Goal: Task Accomplishment & Management: Use online tool/utility

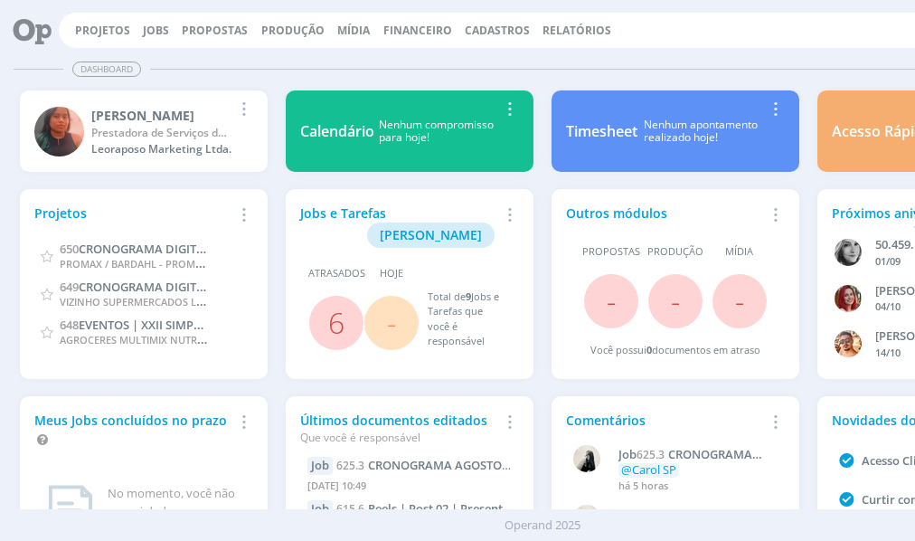
drag, startPoint x: 496, startPoint y: 75, endPoint x: 449, endPoint y: 76, distance: 47.0
click at [496, 75] on div "Dashboard" at bounding box center [543, 69] width 1058 height 26
click at [104, 33] on link "Projetos" at bounding box center [102, 30] width 55 height 15
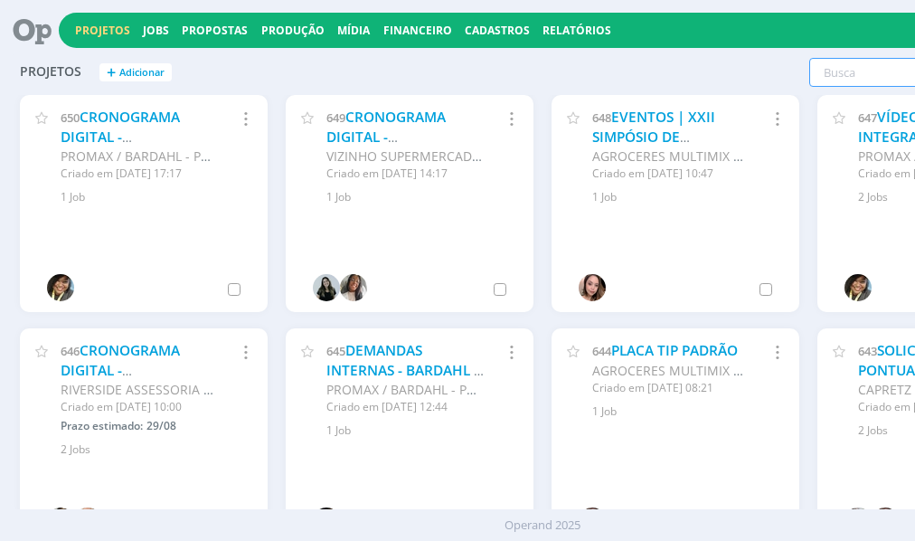
click at [853, 80] on input "text" at bounding box center [899, 72] width 180 height 29
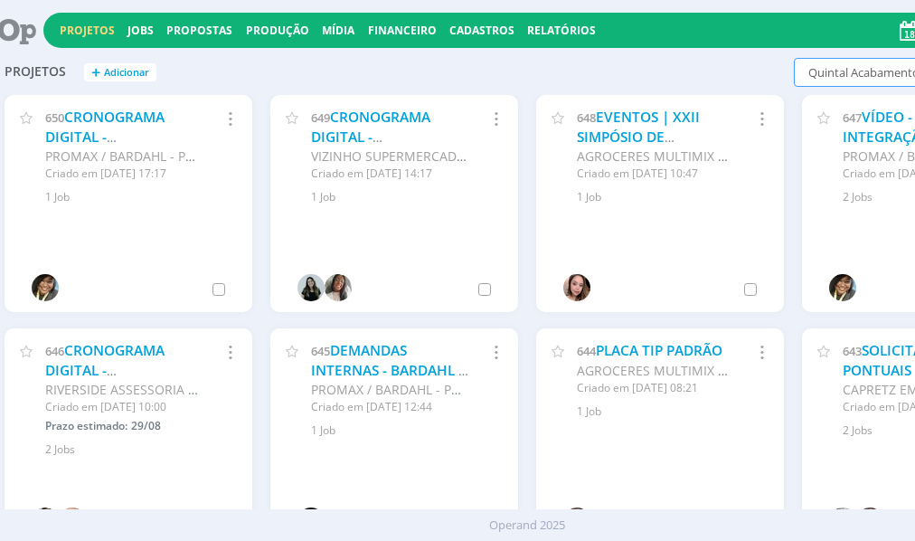
scroll to position [0, 28]
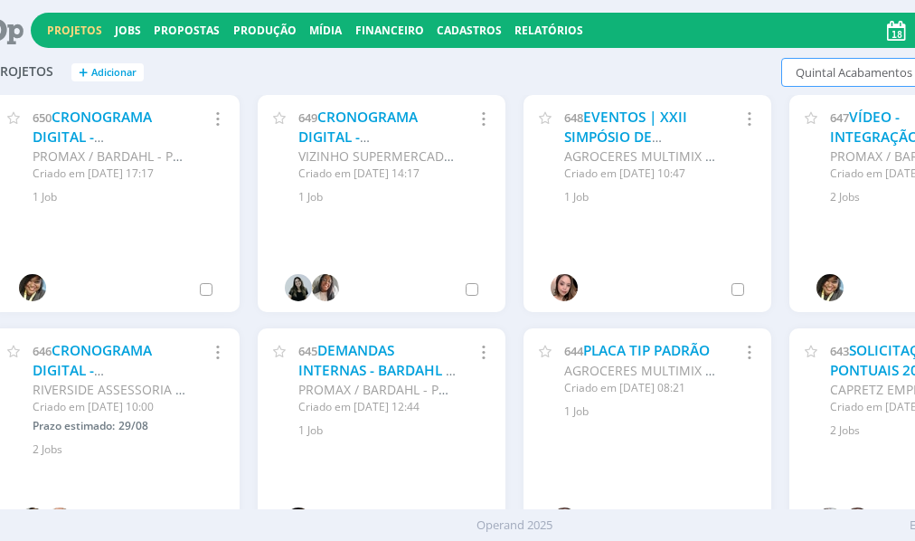
type input "Quintal Acabamentos"
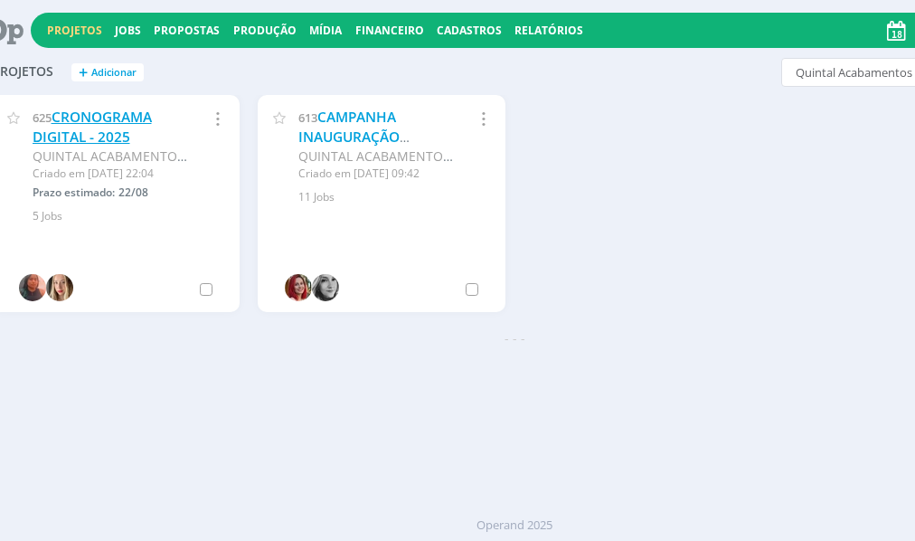
click at [111, 118] on link "CRONOGRAMA DIGITAL - 2025" at bounding box center [92, 127] width 119 height 39
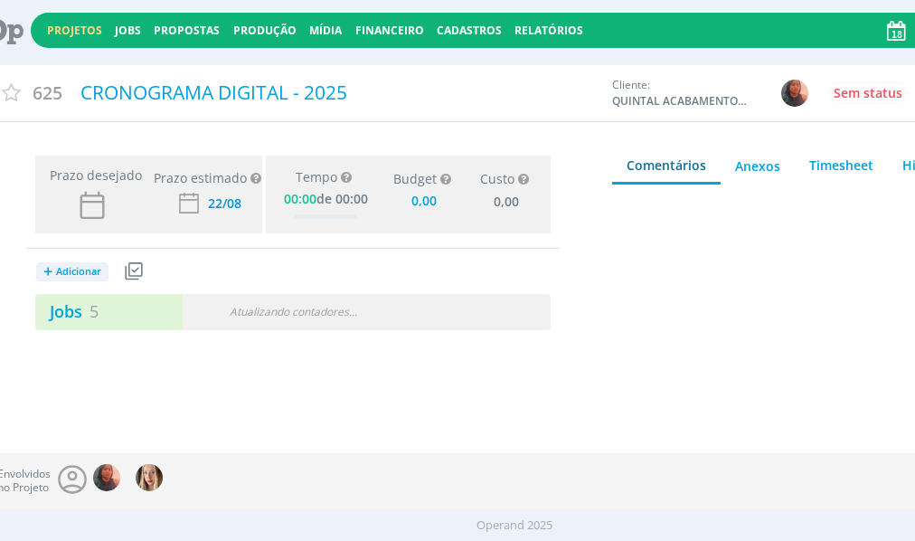
type input "0,00"
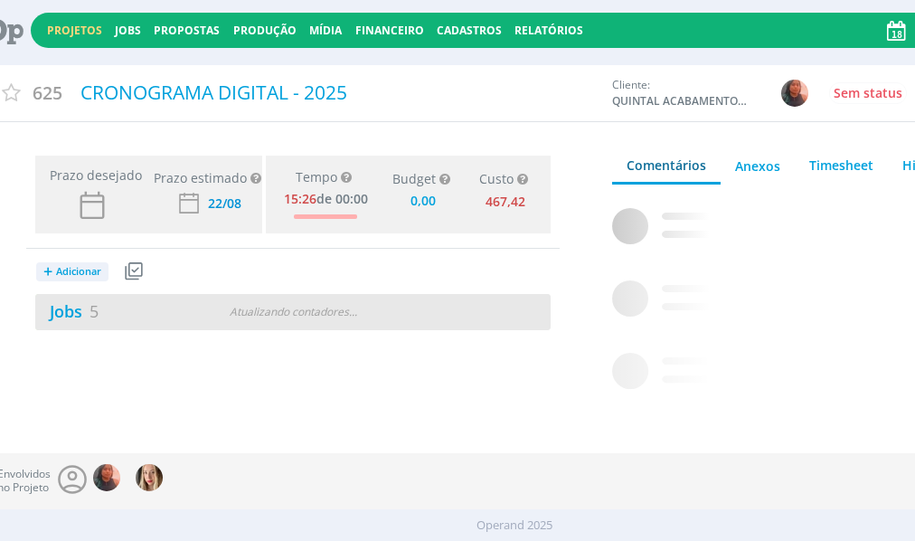
click at [273, 310] on div "Atualizando contadores . . ." at bounding box center [293, 312] width 163 height 16
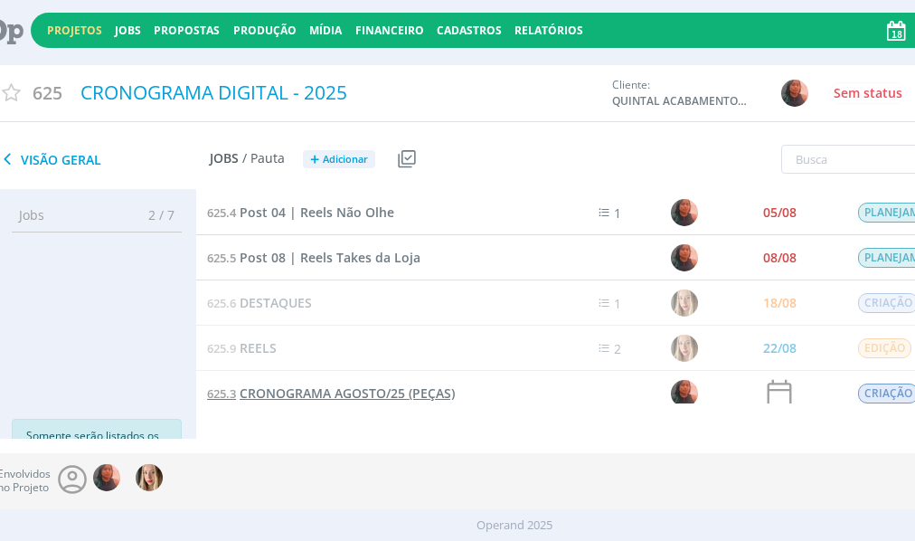
click at [365, 392] on span "CRONOGRAMA AGOSTO/25 (PEÇAS)" at bounding box center [347, 392] width 215 height 17
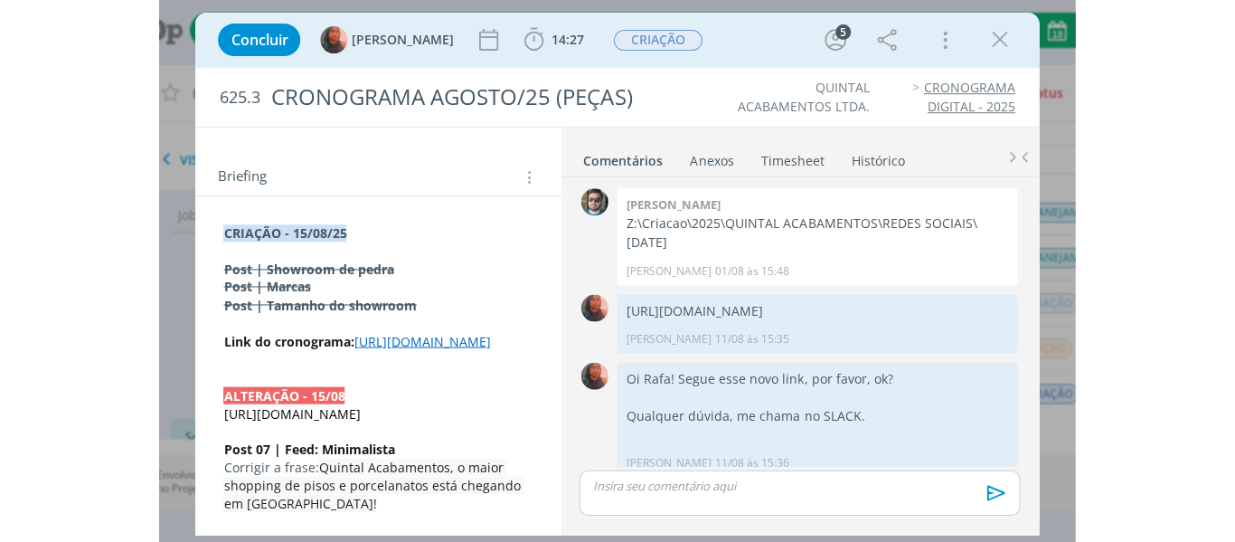
scroll to position [560, 0]
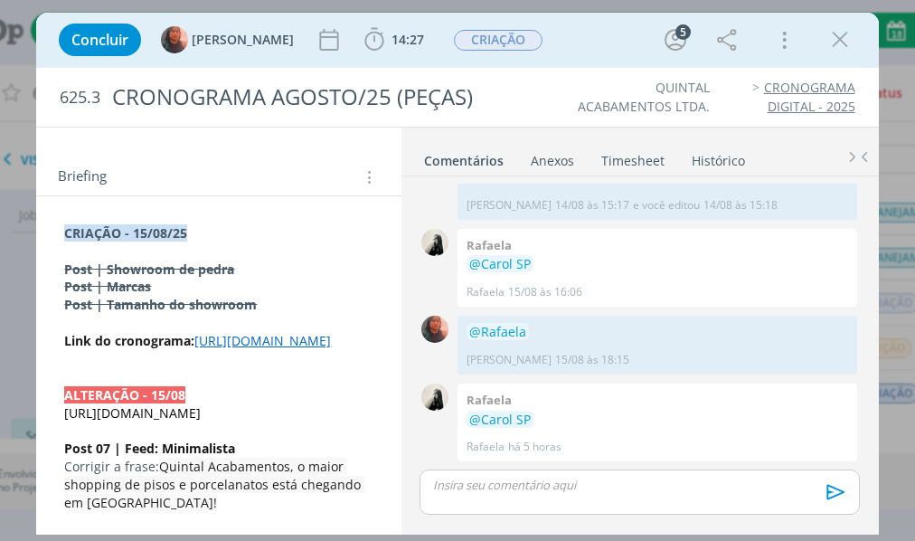
click at [250, 349] on link "[URL][DOMAIN_NAME]" at bounding box center [262, 340] width 137 height 17
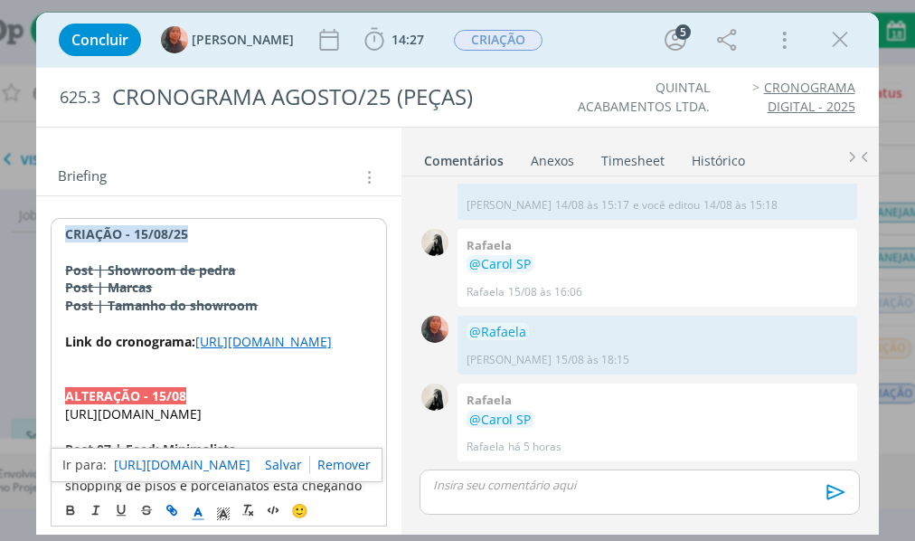
click at [176, 468] on link "[URL][DOMAIN_NAME]" at bounding box center [182, 465] width 137 height 24
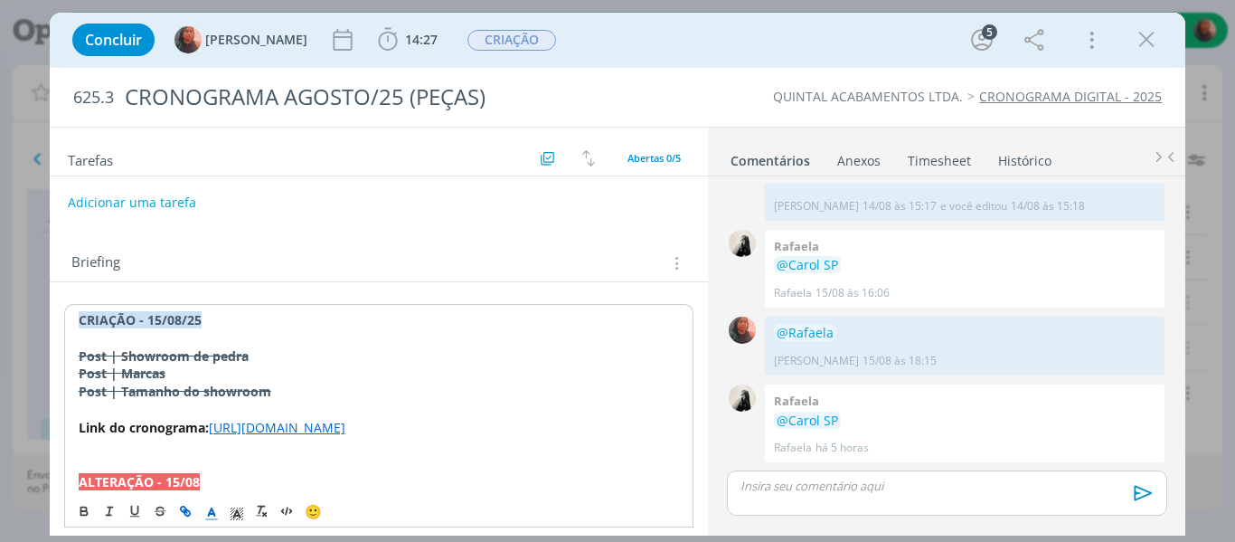
scroll to position [0, 0]
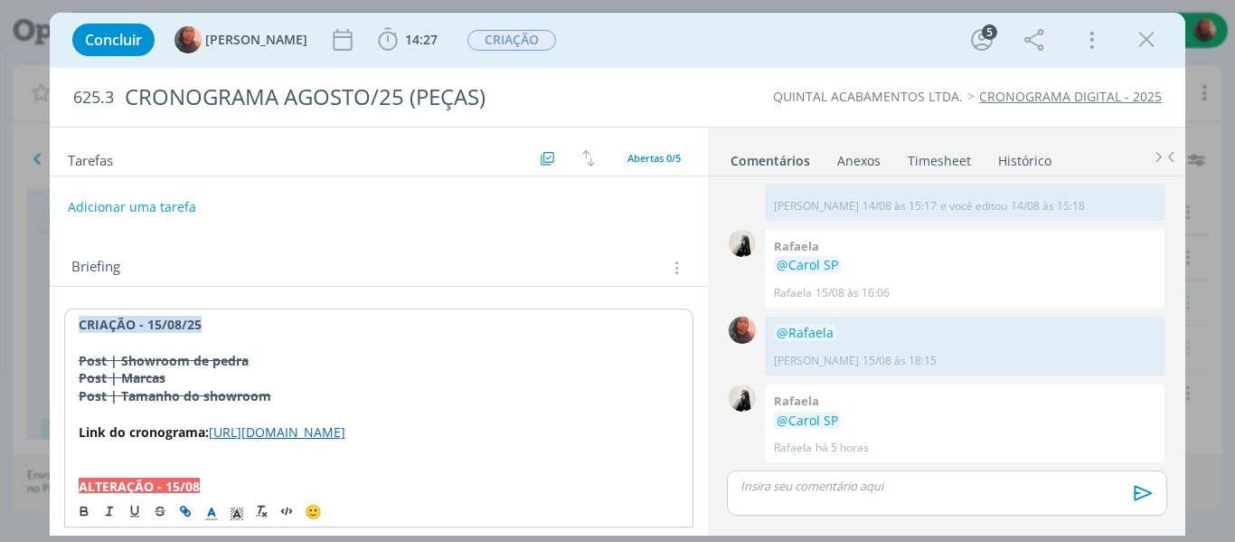
drag, startPoint x: 1142, startPoint y: 44, endPoint x: 737, endPoint y: 275, distance: 466.1
click at [914, 44] on icon "dialog" at bounding box center [1146, 39] width 27 height 27
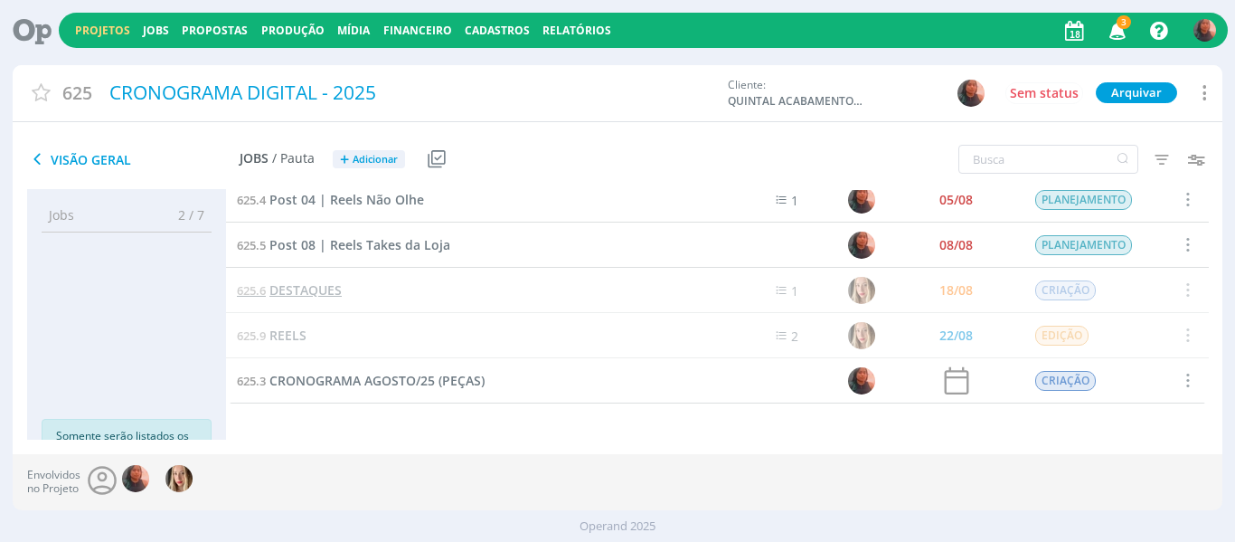
click at [320, 293] on span "DESTAQUES" at bounding box center [305, 289] width 72 height 17
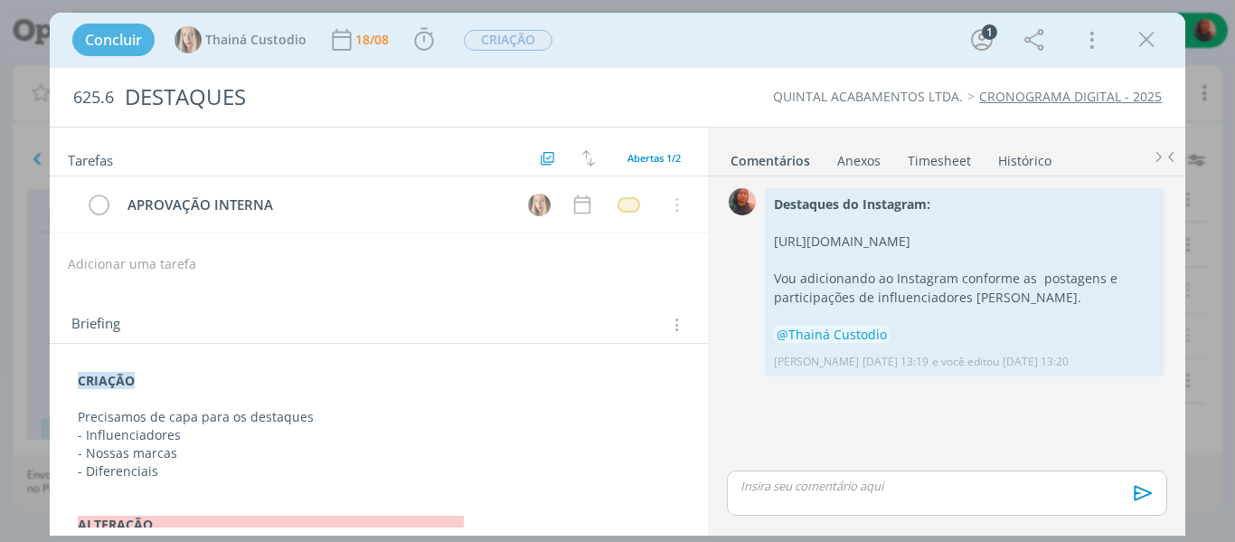
scroll to position [56, 0]
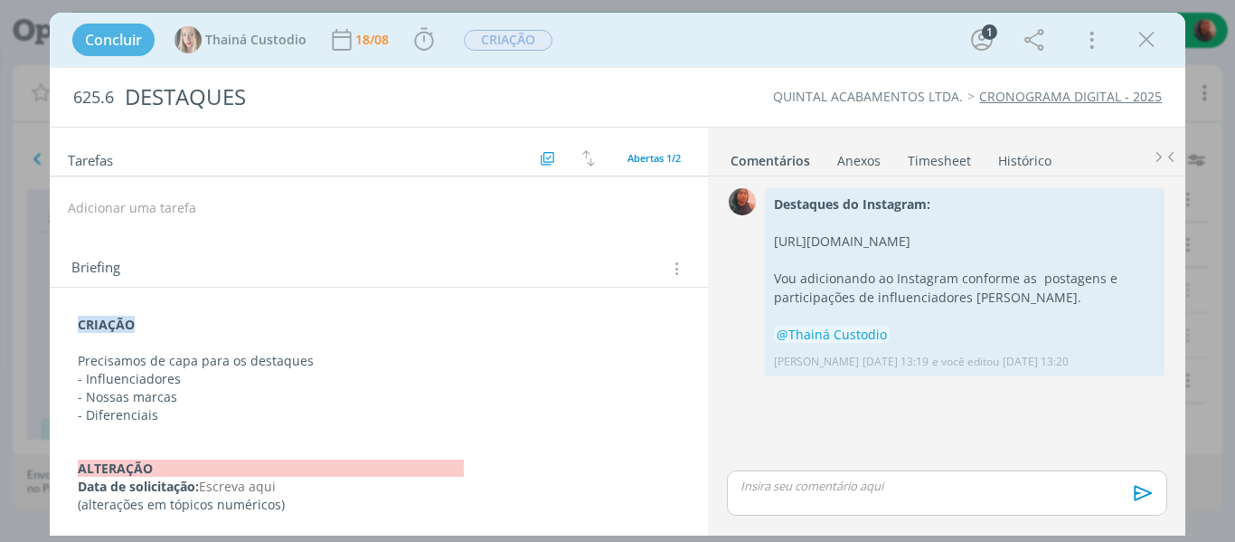
drag, startPoint x: 1145, startPoint y: 41, endPoint x: 718, endPoint y: 219, distance: 462.5
click at [914, 40] on icon "dialog" at bounding box center [1146, 39] width 27 height 27
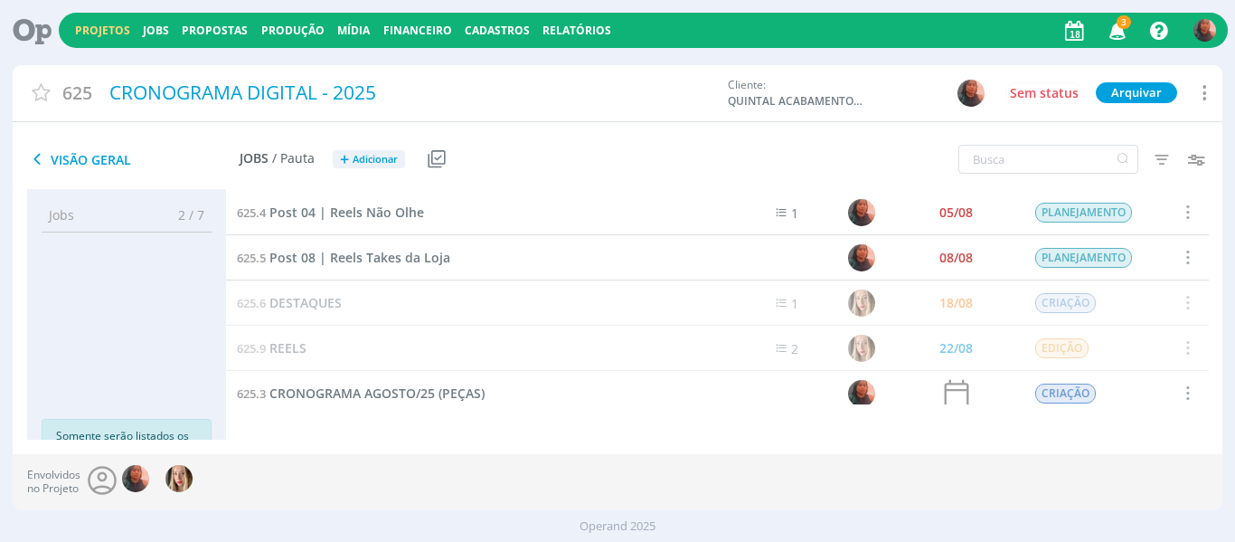
click at [914, 35] on icon "button" at bounding box center [1118, 29] width 32 height 31
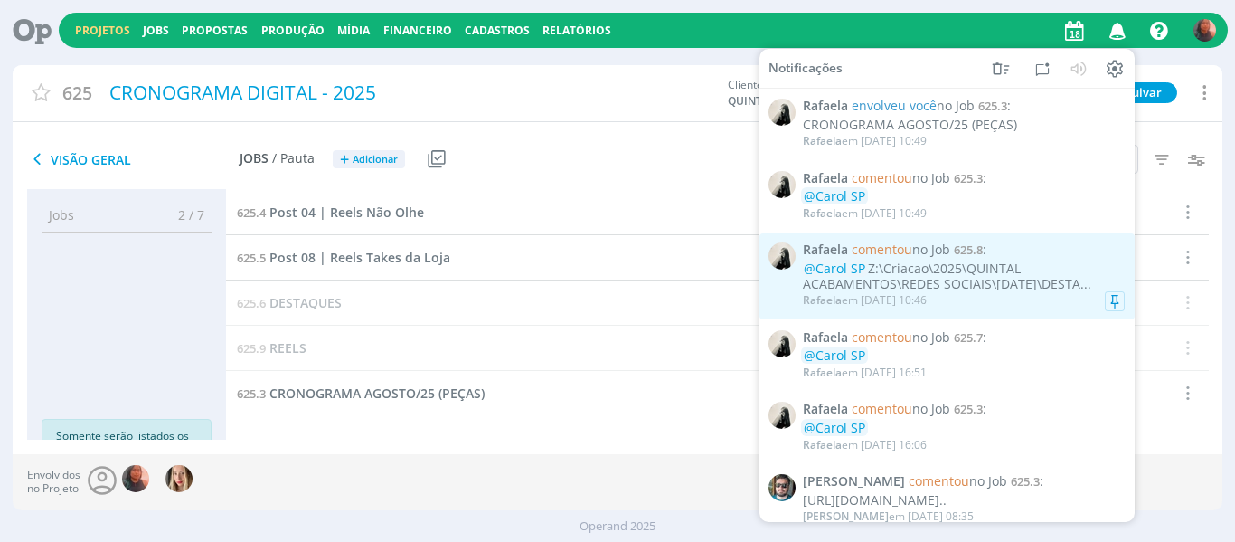
click at [914, 301] on div "[PERSON_NAME] em [DATE] 10:46" at bounding box center [964, 300] width 322 height 18
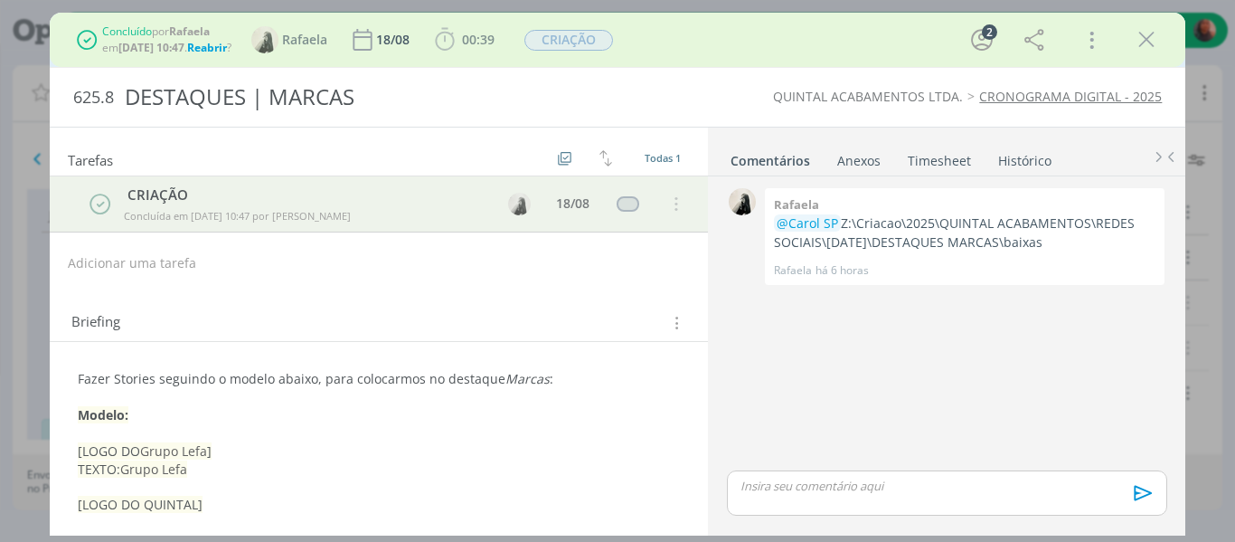
scroll to position [72, 0]
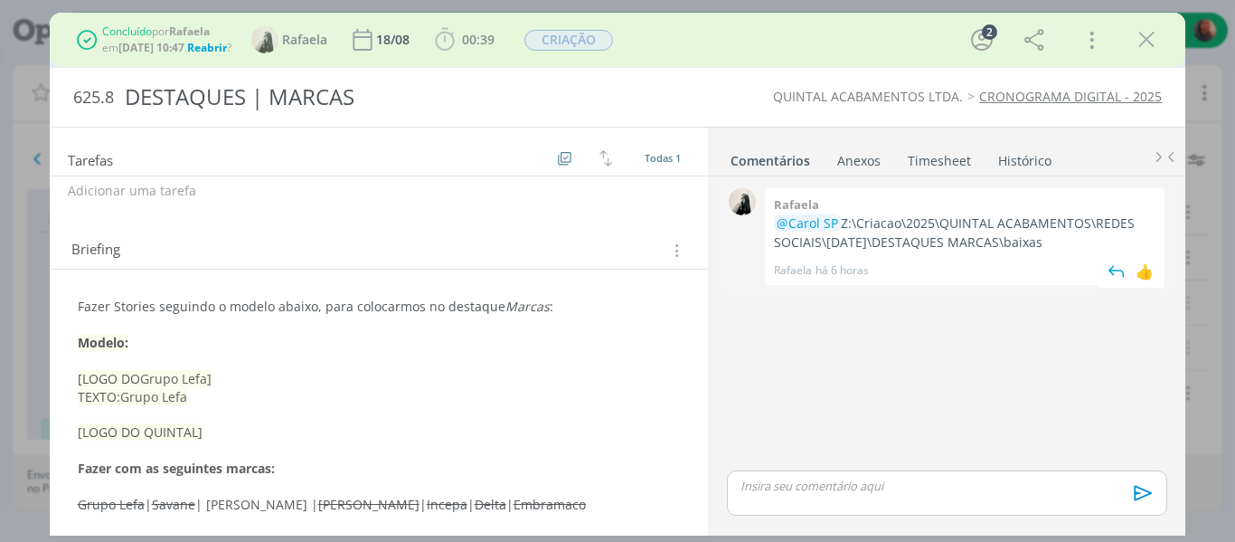
drag, startPoint x: 843, startPoint y: 222, endPoint x: 1064, endPoint y: 246, distance: 222.9
click at [914, 246] on p "@Carol SP Z:\Criacao\2025\QUINTAL ACABAMENTOS\REDES SOCIAIS\[DATE]\DESTAQUES MA…" at bounding box center [965, 232] width 382 height 37
copy p "Z:\Criacao\2025\QUINTAL ACABAMENTOS\REDES SOCIAIS\[DATE]\DESTAQUES MARCAS\baixas"
click at [914, 45] on div "Concluído por [PERSON_NAME] em [DATE] 10:47 . Reabrir ? Rafaela [DATE] 00:39 In…" at bounding box center [618, 39] width 1110 height 43
click at [914, 43] on icon "dialog" at bounding box center [1146, 39] width 27 height 27
